Goal: Task Accomplishment & Management: Use online tool/utility

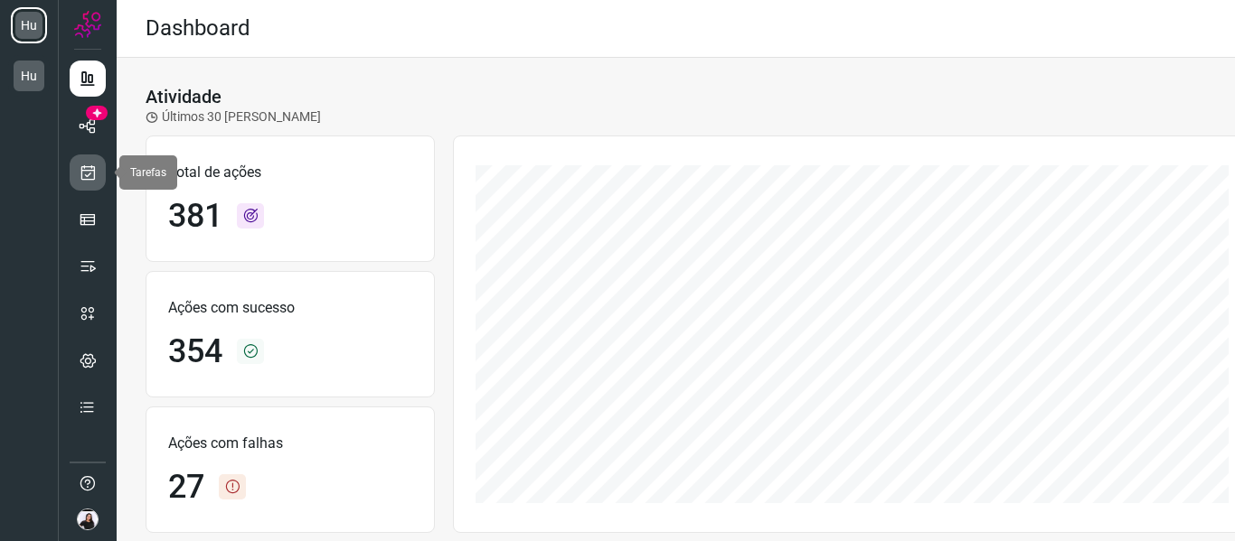
click at [91, 174] on icon at bounding box center [88, 173] width 19 height 18
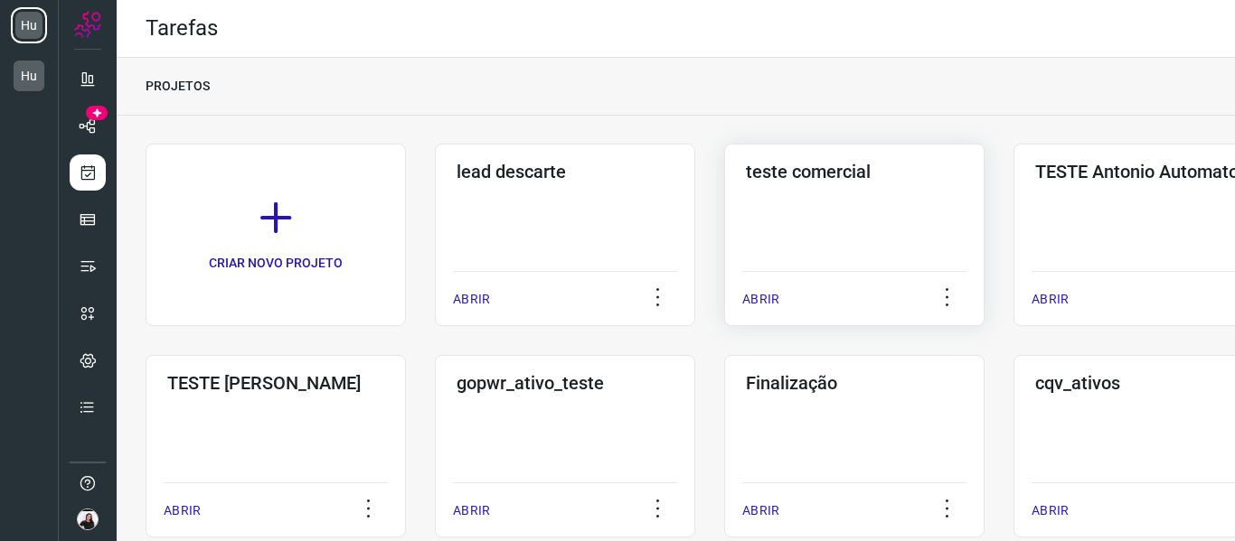
click at [1013, 217] on div "teste comercial ABRIR" at bounding box center [1143, 235] width 260 height 183
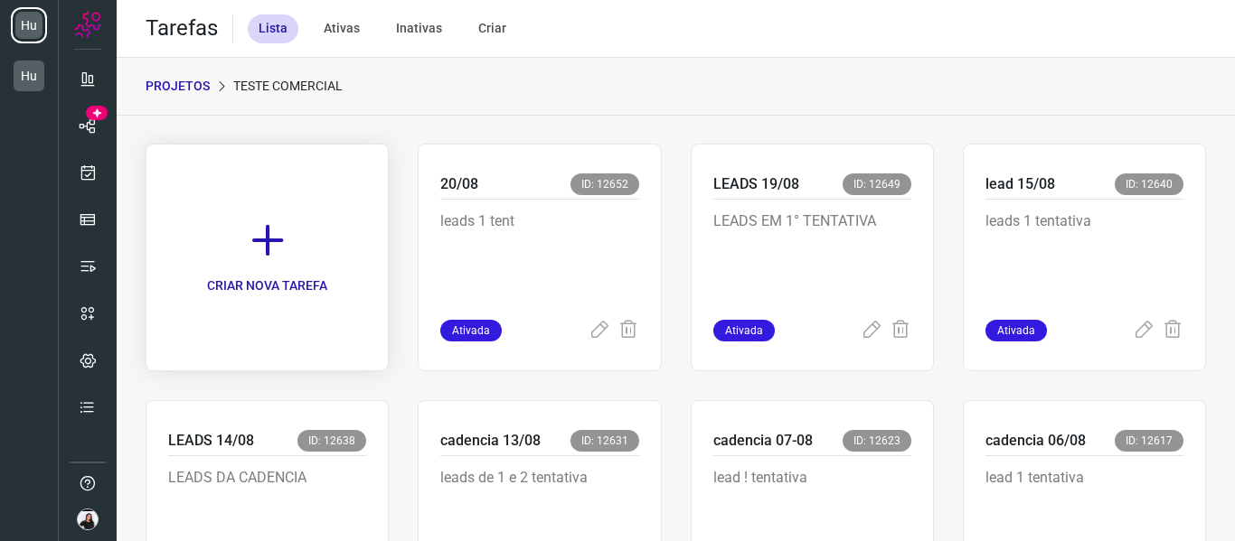
click at [315, 242] on link "CRIAR NOVA TAREFA" at bounding box center [267, 258] width 243 height 228
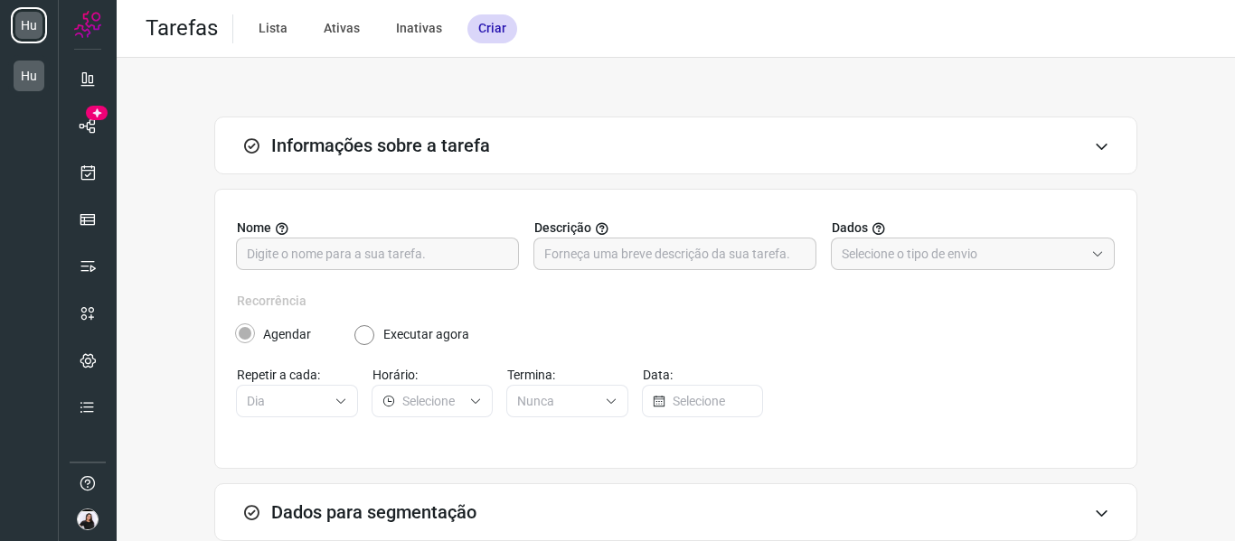
click at [404, 227] on label "Nome" at bounding box center [378, 228] width 283 height 19
click at [413, 245] on input "text" at bounding box center [377, 254] width 261 height 31
type input "21/08"
click at [570, 261] on input "text" at bounding box center [674, 254] width 261 height 31
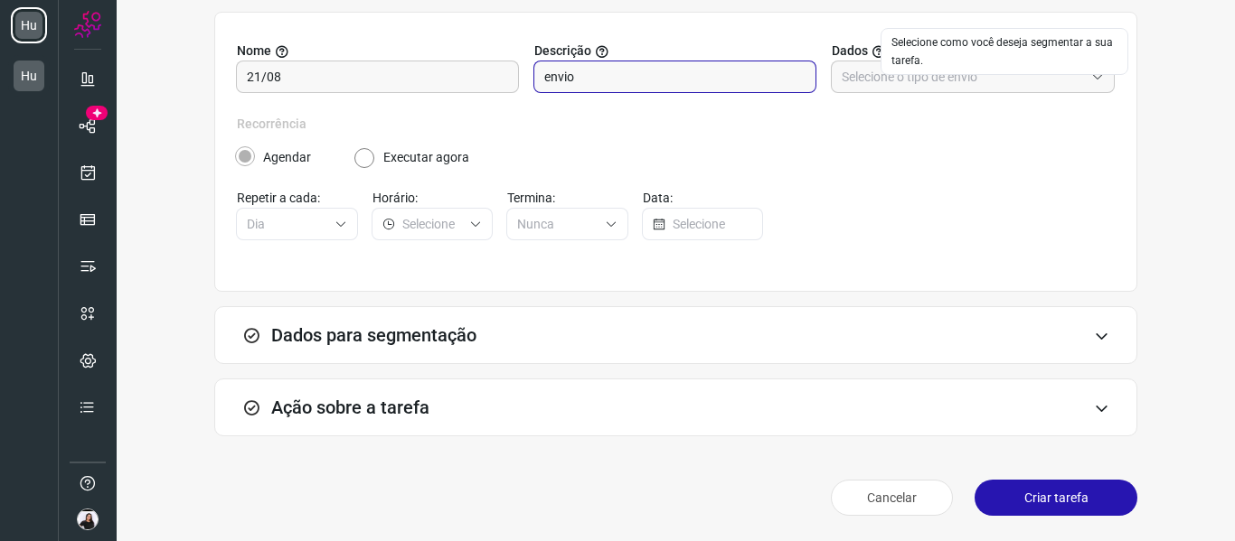
type input "envio"
drag, startPoint x: 873, startPoint y: 59, endPoint x: 880, endPoint y: 70, distance: 13.0
click at [873, 60] on label "Dados" at bounding box center [973, 51] width 283 height 19
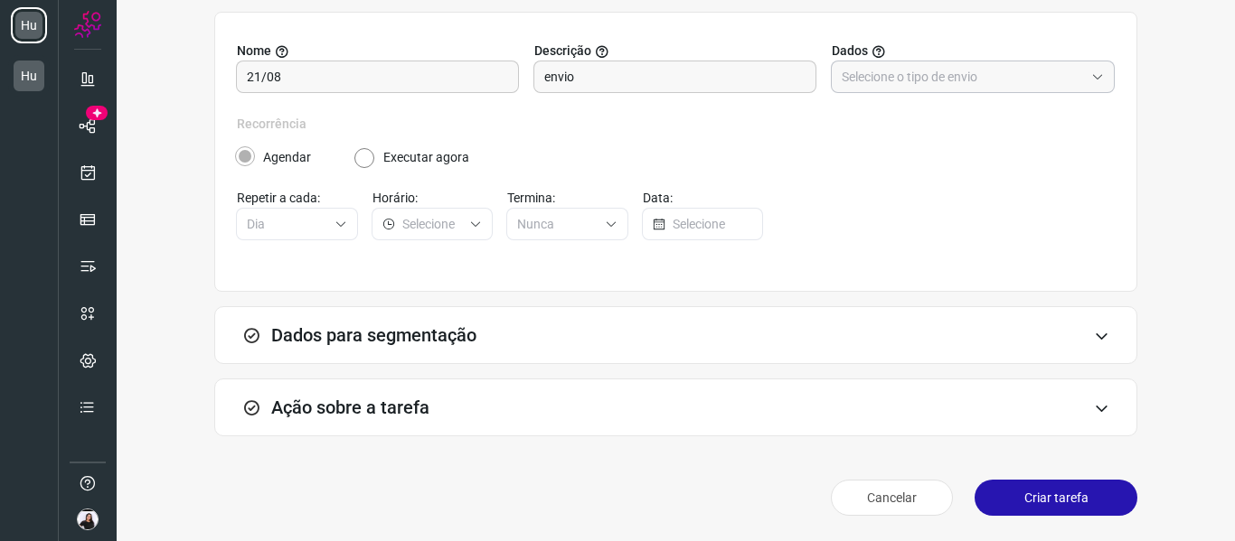
click at [884, 77] on input "text" at bounding box center [963, 76] width 242 height 31
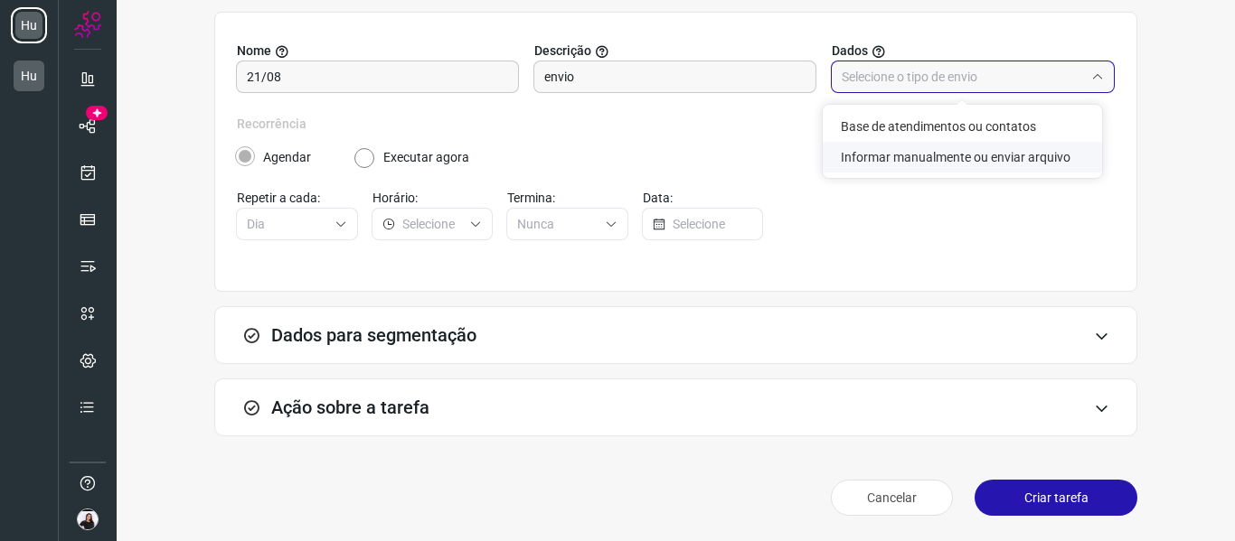
click at [904, 159] on li "Informar manualmente ou enviar arquivo" at bounding box center [962, 157] width 279 height 31
type input "Informar manualmente ou enviar arquivo"
radio input "false"
radio input "true"
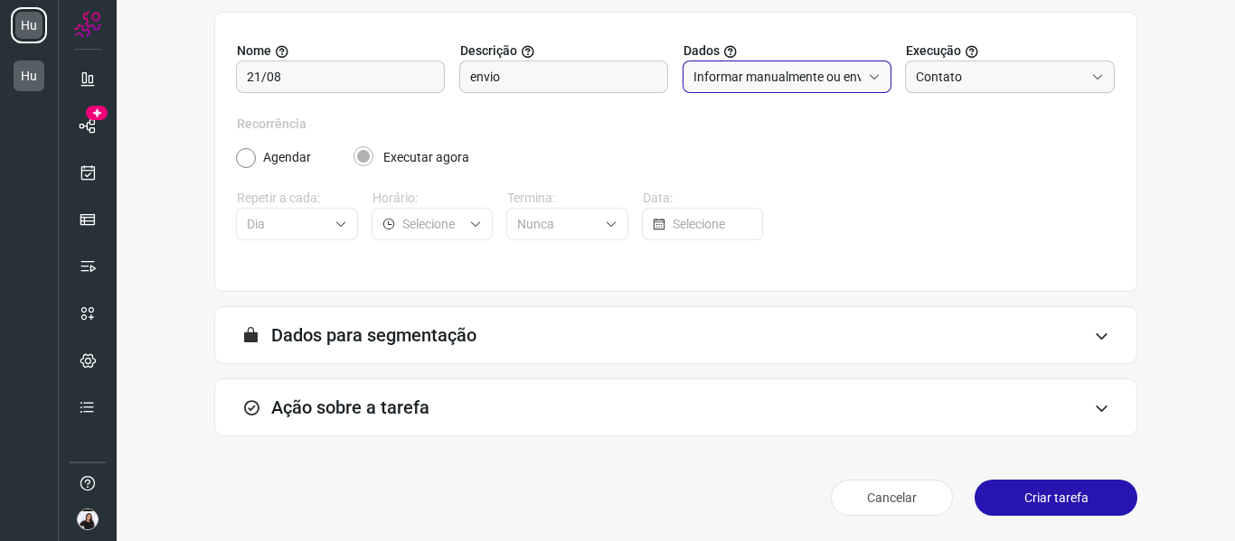
click at [582, 392] on div "Ação sobre a tarefa" at bounding box center [675, 408] width 923 height 58
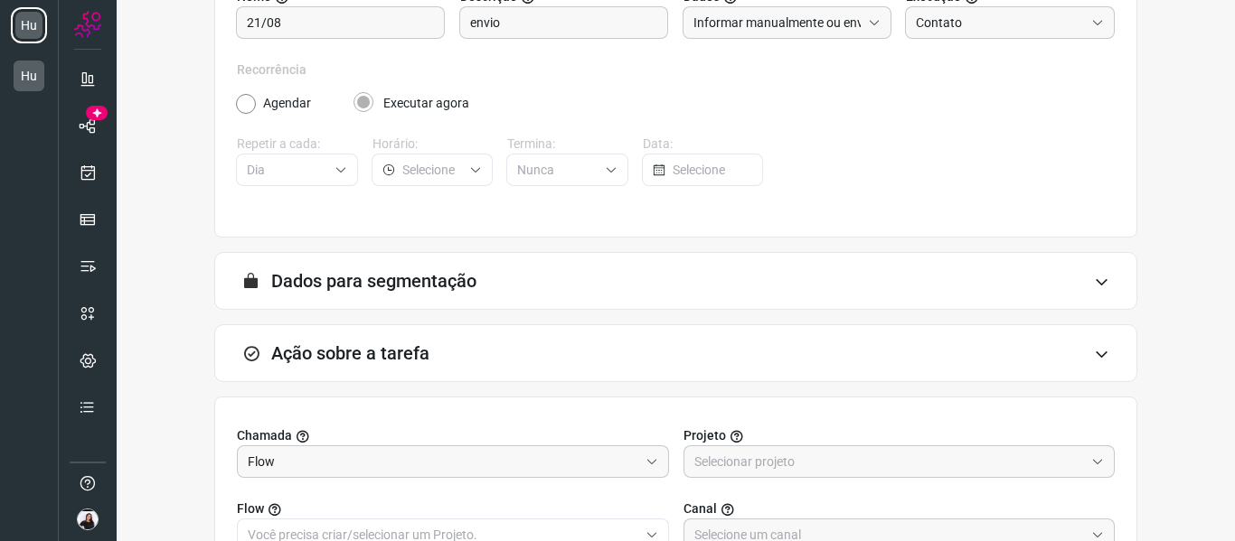
scroll to position [268, 0]
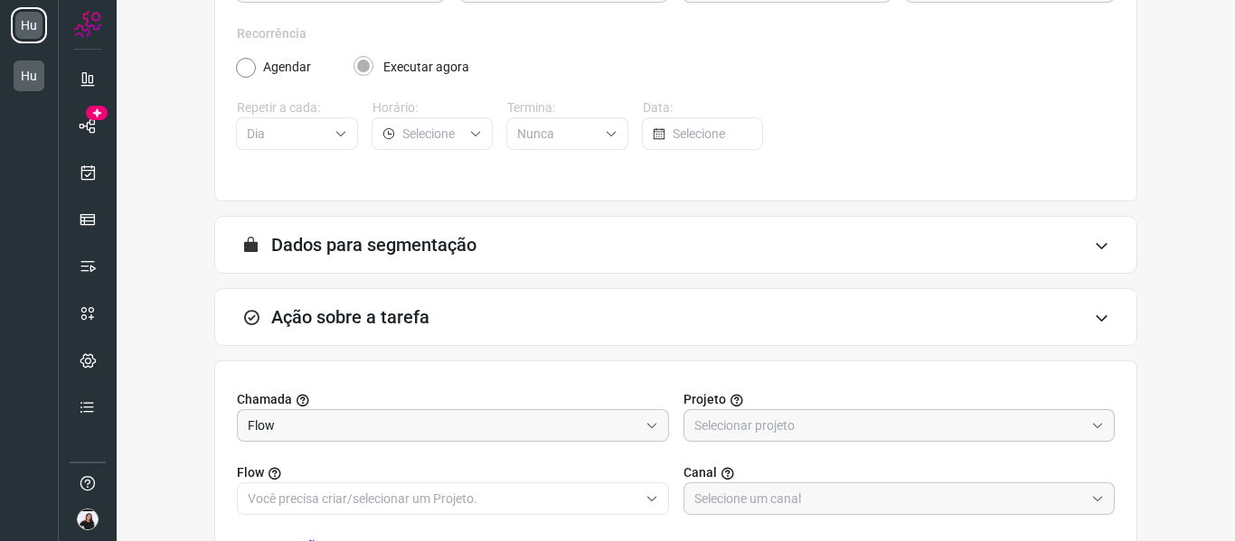
click at [758, 417] on input "text" at bounding box center [889, 425] width 391 height 31
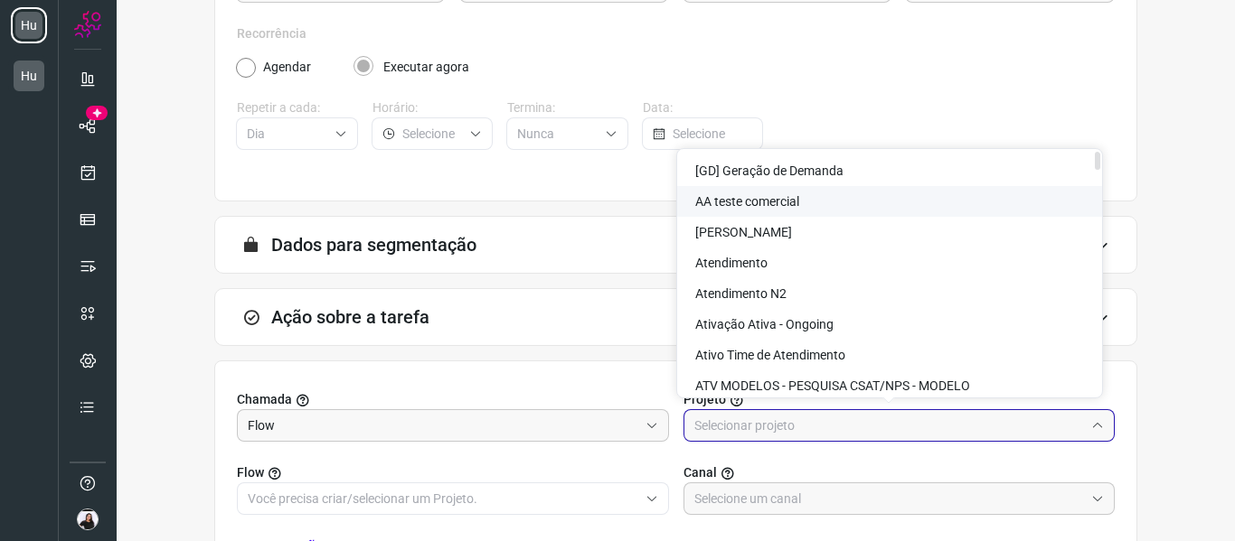
click at [785, 190] on li "AA teste comercial" at bounding box center [889, 201] width 425 height 31
type input "AA teste comercial"
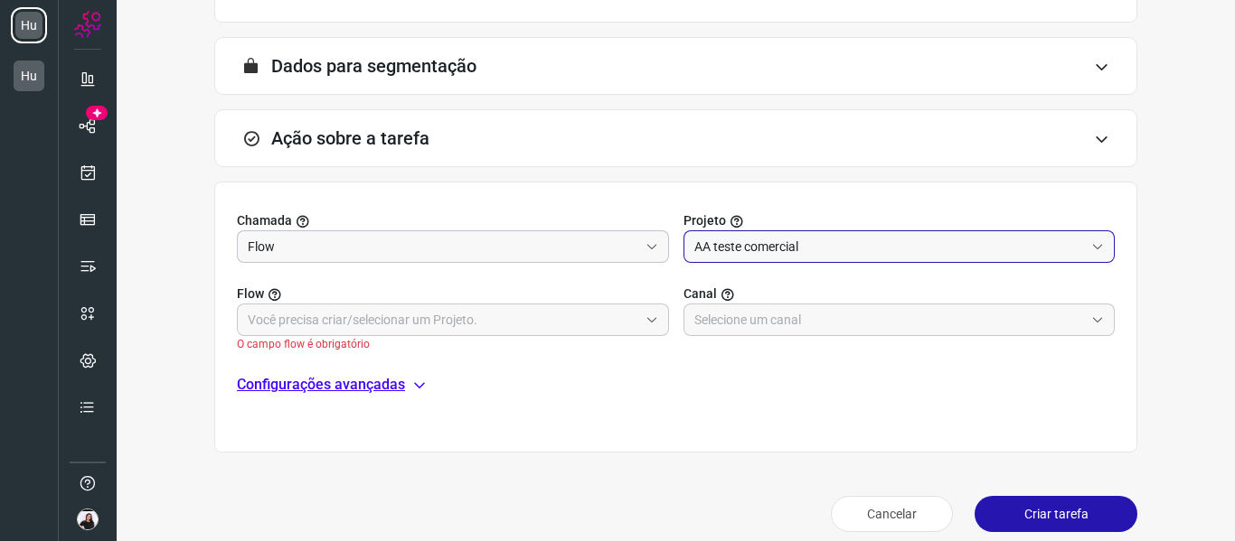
scroll to position [448, 0]
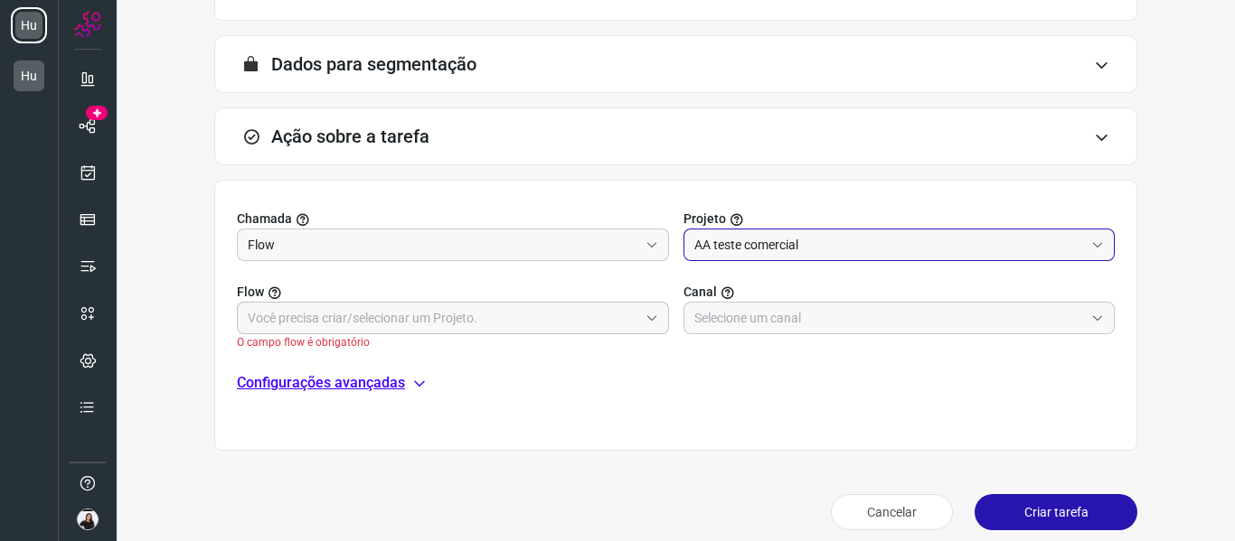
click at [334, 317] on input "text" at bounding box center [443, 318] width 391 height 31
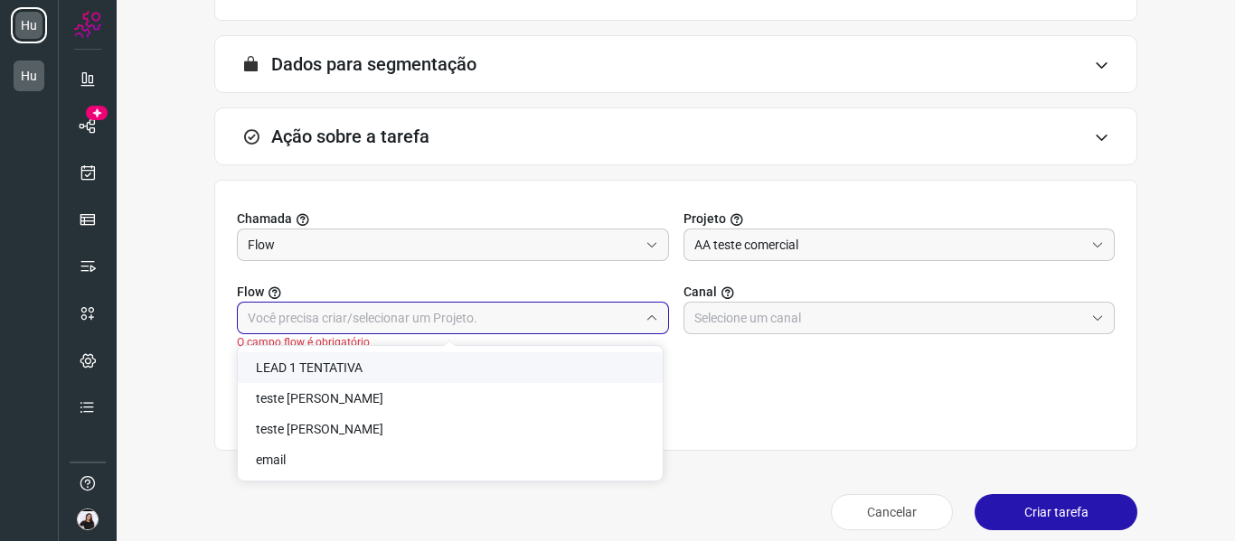
click at [346, 371] on span "LEAD 1 TENTATIVA" at bounding box center [309, 368] width 107 height 14
type input "LEAD 1 TENTATIVA"
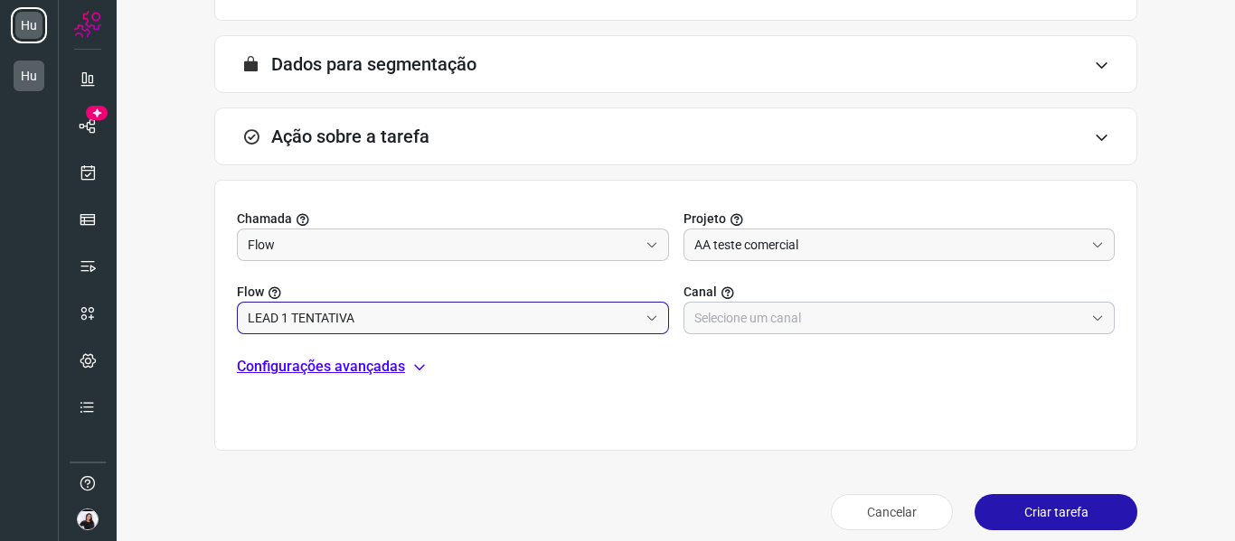
click at [775, 314] on input "text" at bounding box center [889, 318] width 391 height 31
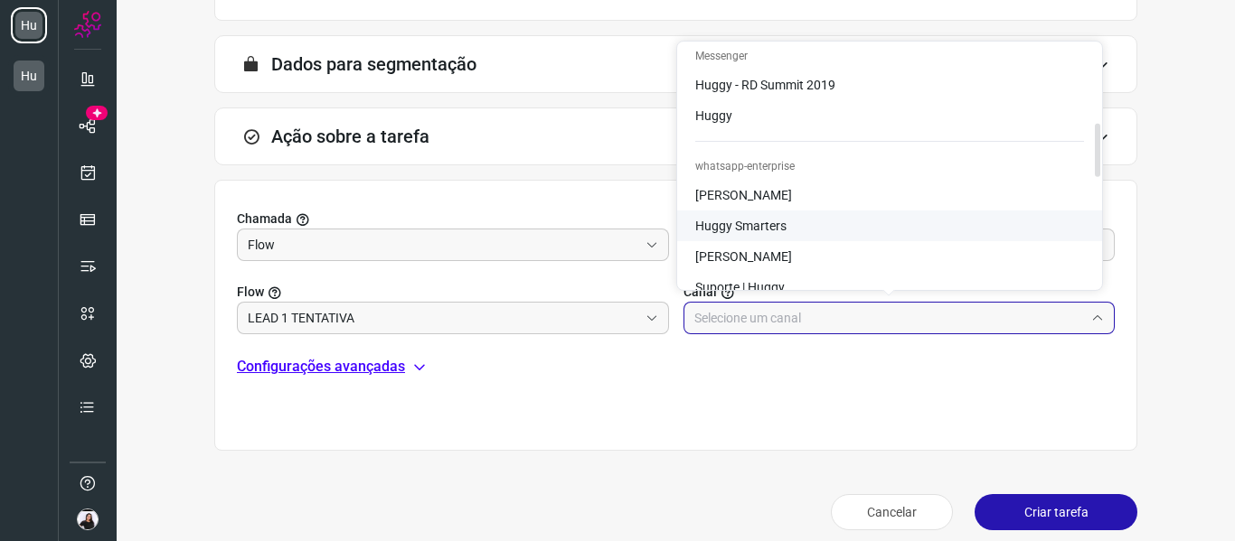
scroll to position [542, 0]
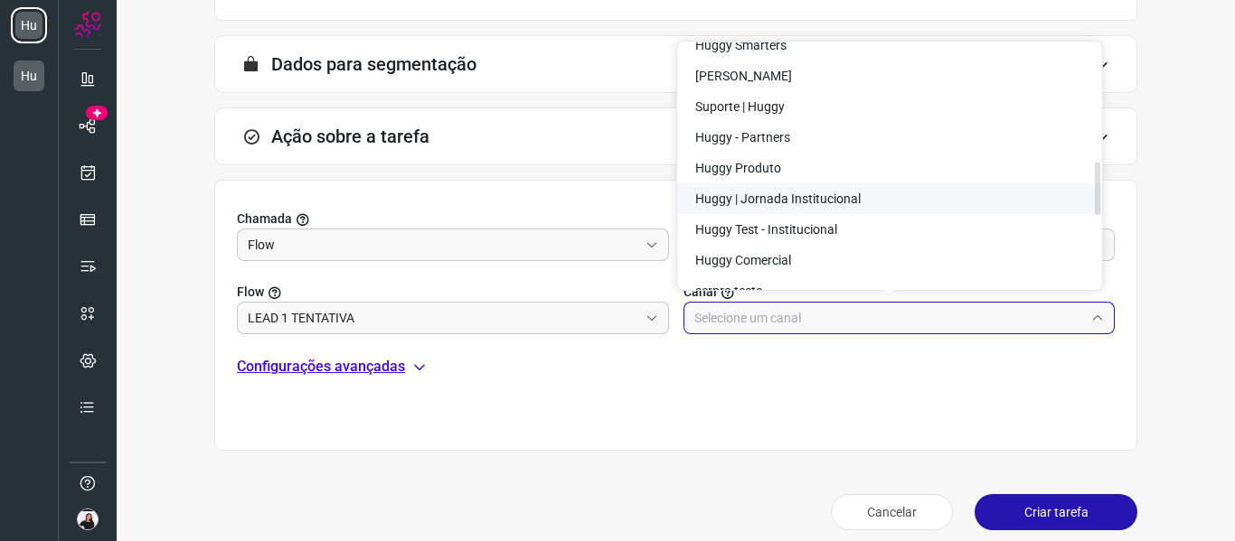
click at [800, 189] on li "Huggy | Jornada Institucional" at bounding box center [889, 199] width 425 height 31
type input "Huggy | Jornada Institucional"
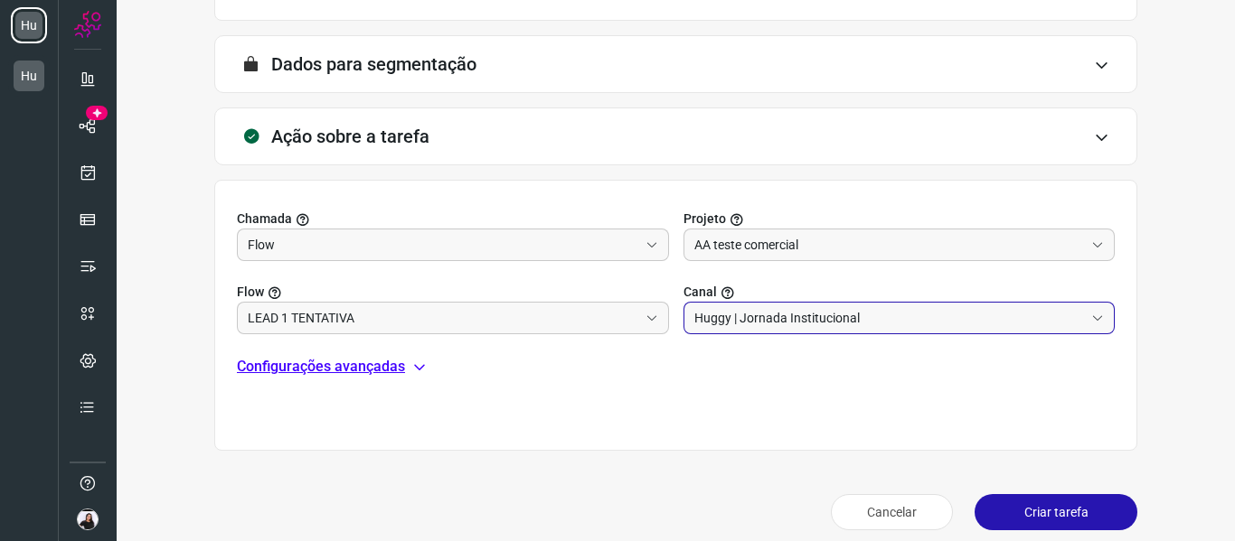
click at [1025, 518] on button "Criar tarefa" at bounding box center [1056, 512] width 163 height 36
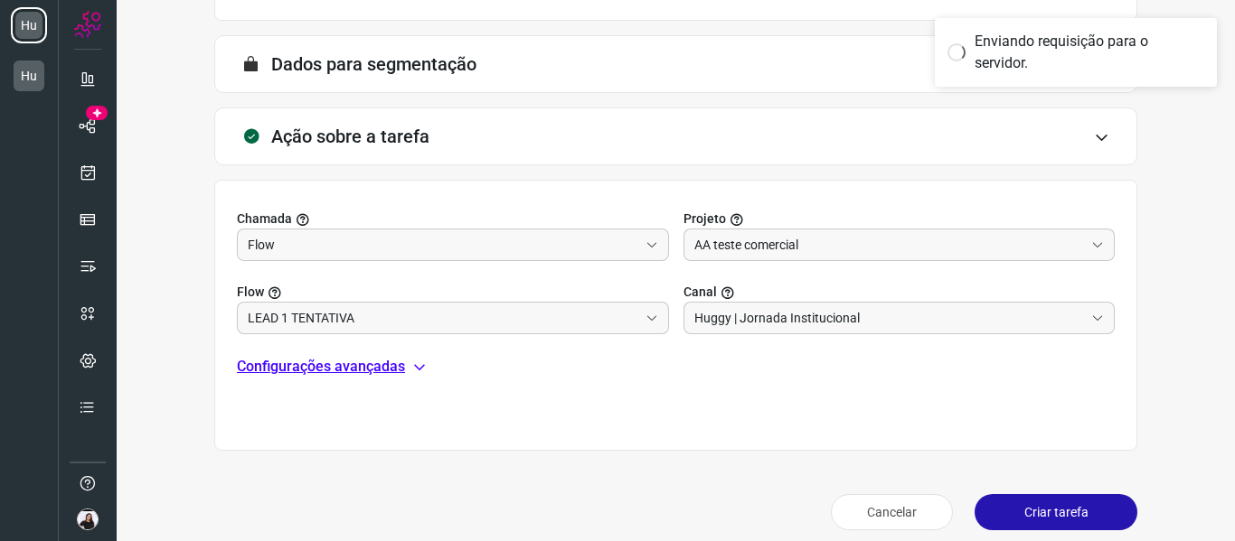
scroll to position [392, 0]
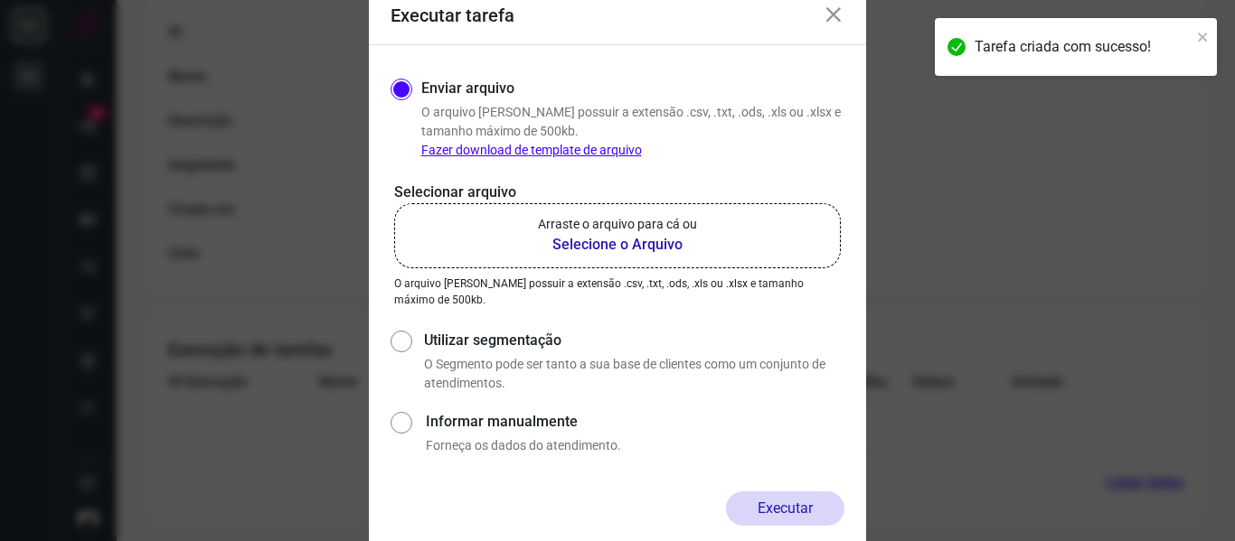
click at [595, 237] on b "Selecione o Arquivo" at bounding box center [617, 245] width 159 height 22
click at [0, 0] on input "Arraste o arquivo para cá ou Selecione o Arquivo" at bounding box center [0, 0] width 0 height 0
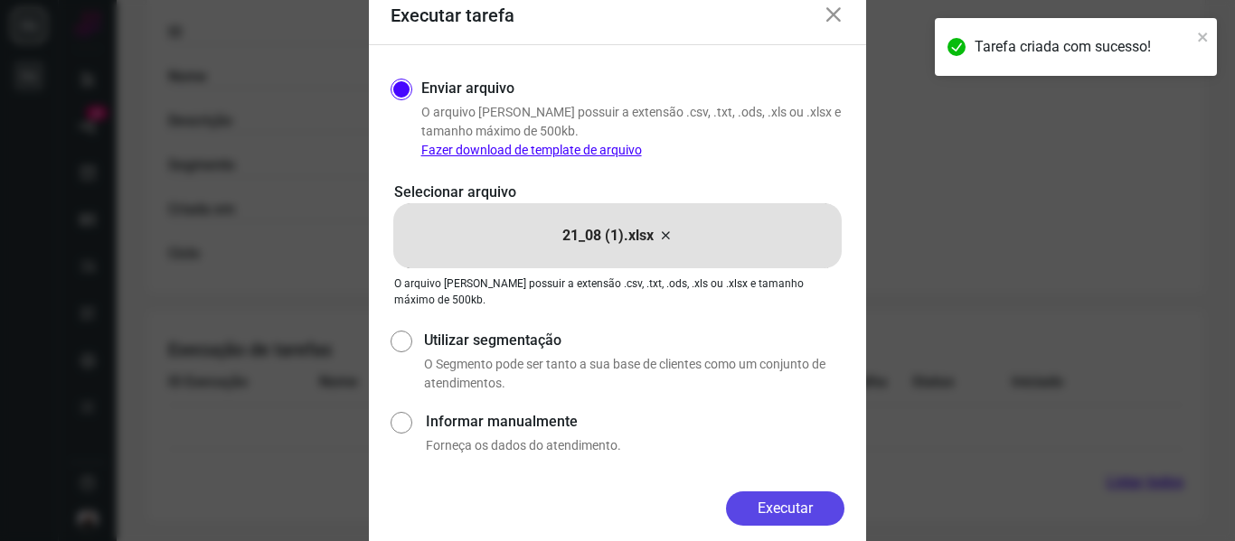
click at [795, 517] on button "Executar" at bounding box center [785, 509] width 118 height 34
